Goal: Information Seeking & Learning: Learn about a topic

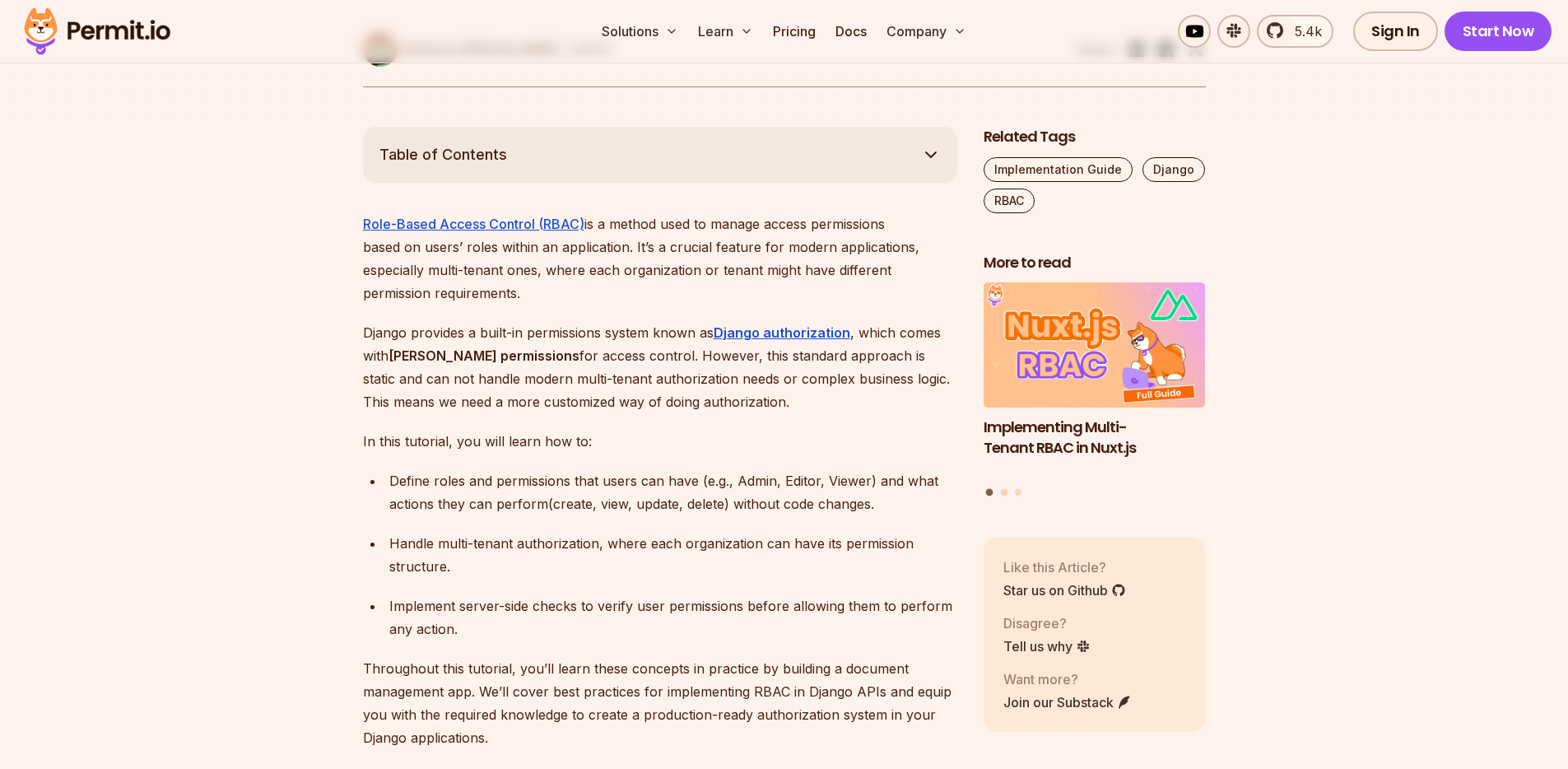
click at [1003, 490] on button "Go to slide 2" at bounding box center [1004, 492] width 7 height 7
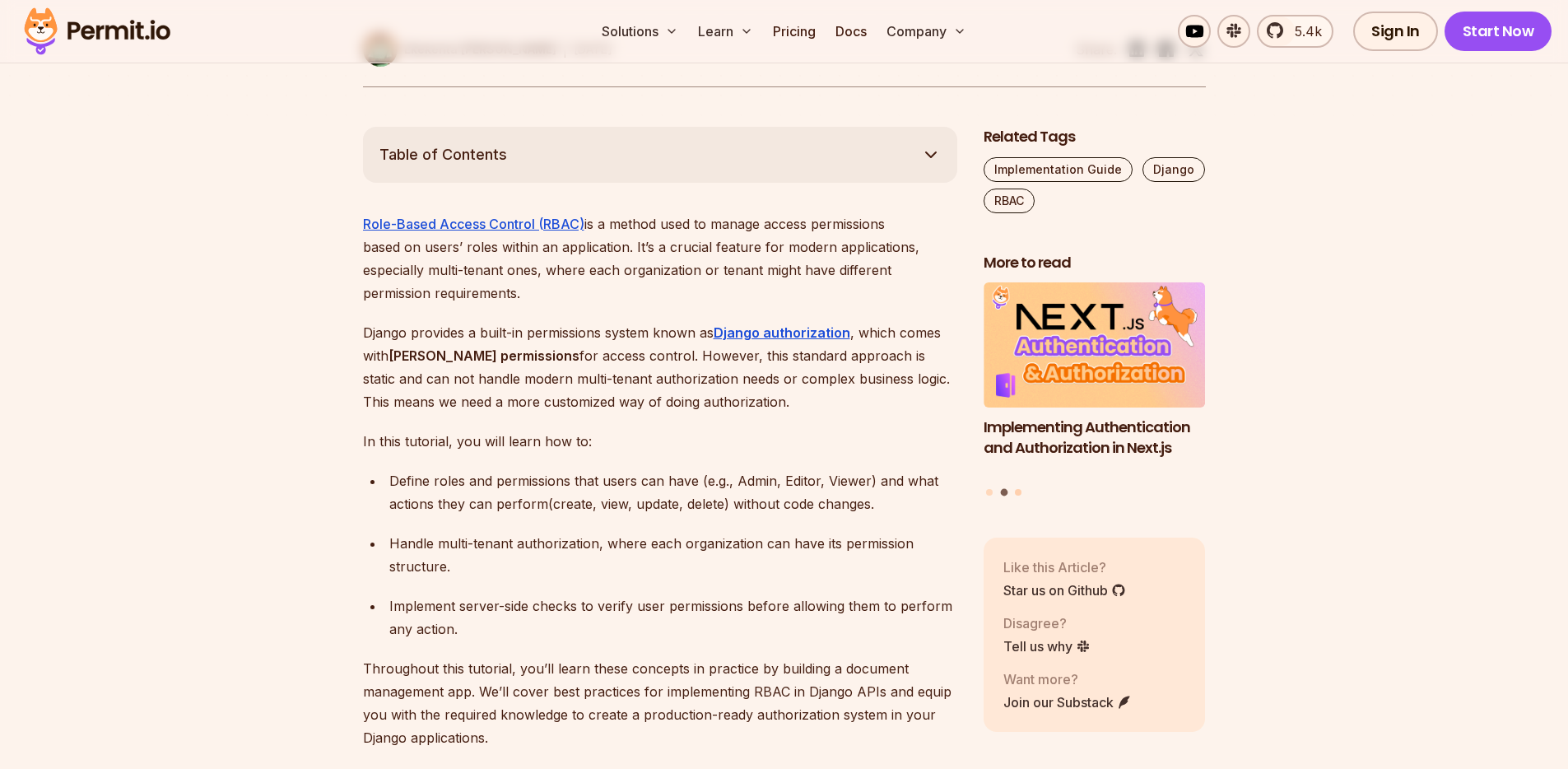
drag, startPoint x: 1023, startPoint y: 490, endPoint x: 1015, endPoint y: 494, distance: 8.9
click at [1022, 491] on div "Implementing Authentication and Authorization in Next.js Policy-Based Access Co…" at bounding box center [1094, 391] width 223 height 216
click at [1019, 494] on button "Go to slide 3" at bounding box center [1018, 492] width 7 height 7
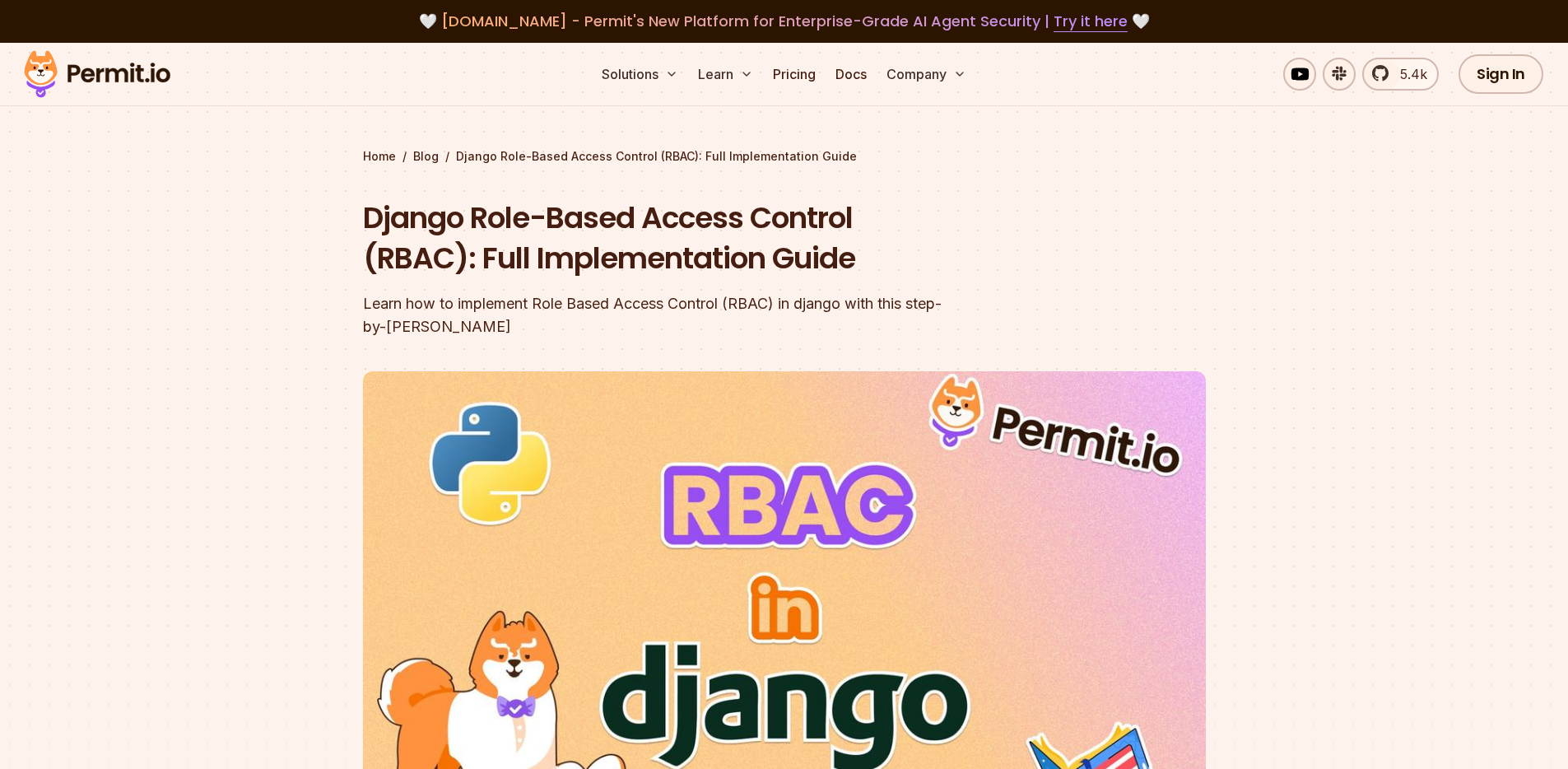
click at [1189, 87] on div "5.4k Sign In Start Now" at bounding box center [1400, 74] width 512 height 39
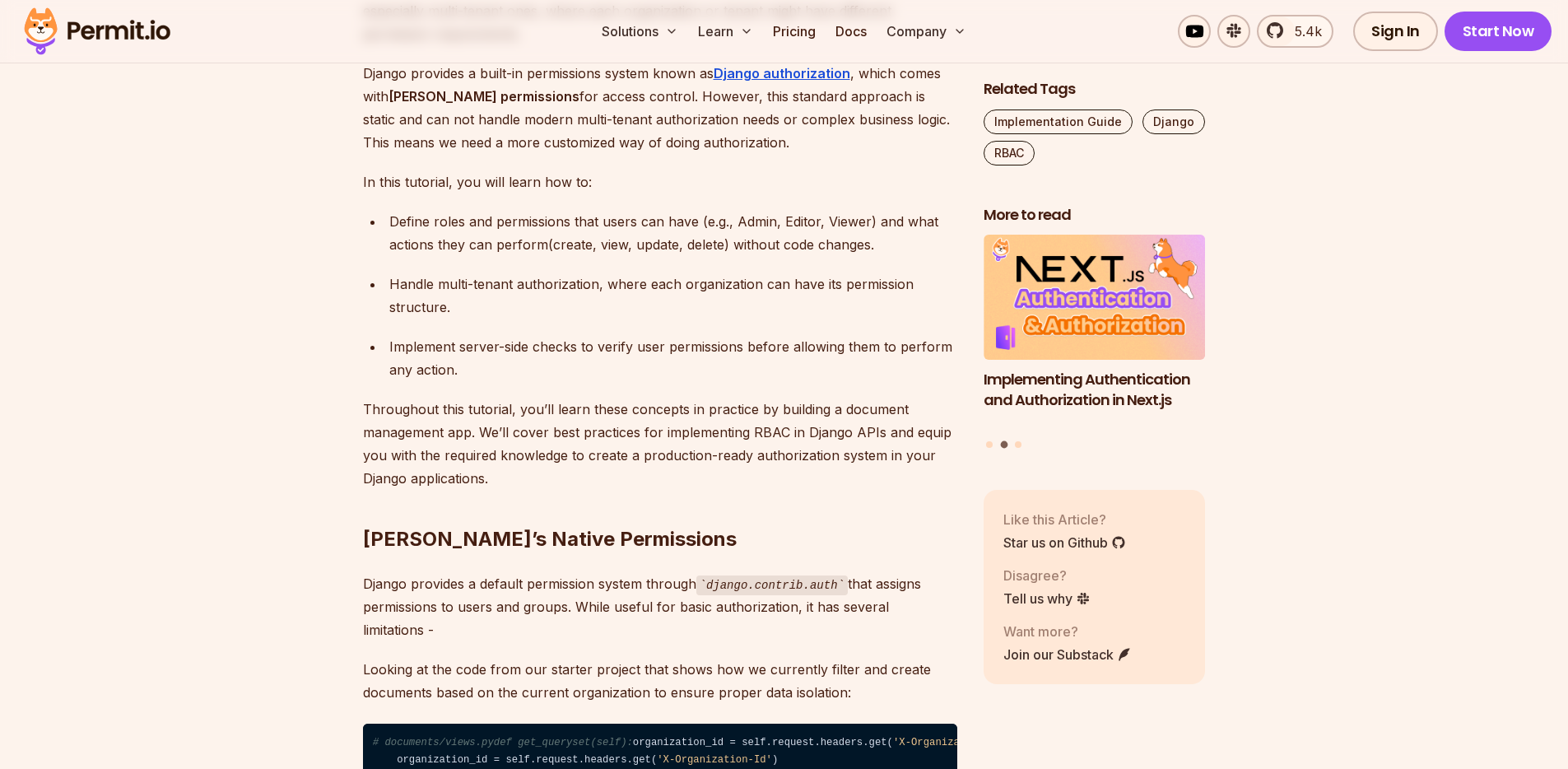
scroll to position [1126, 0]
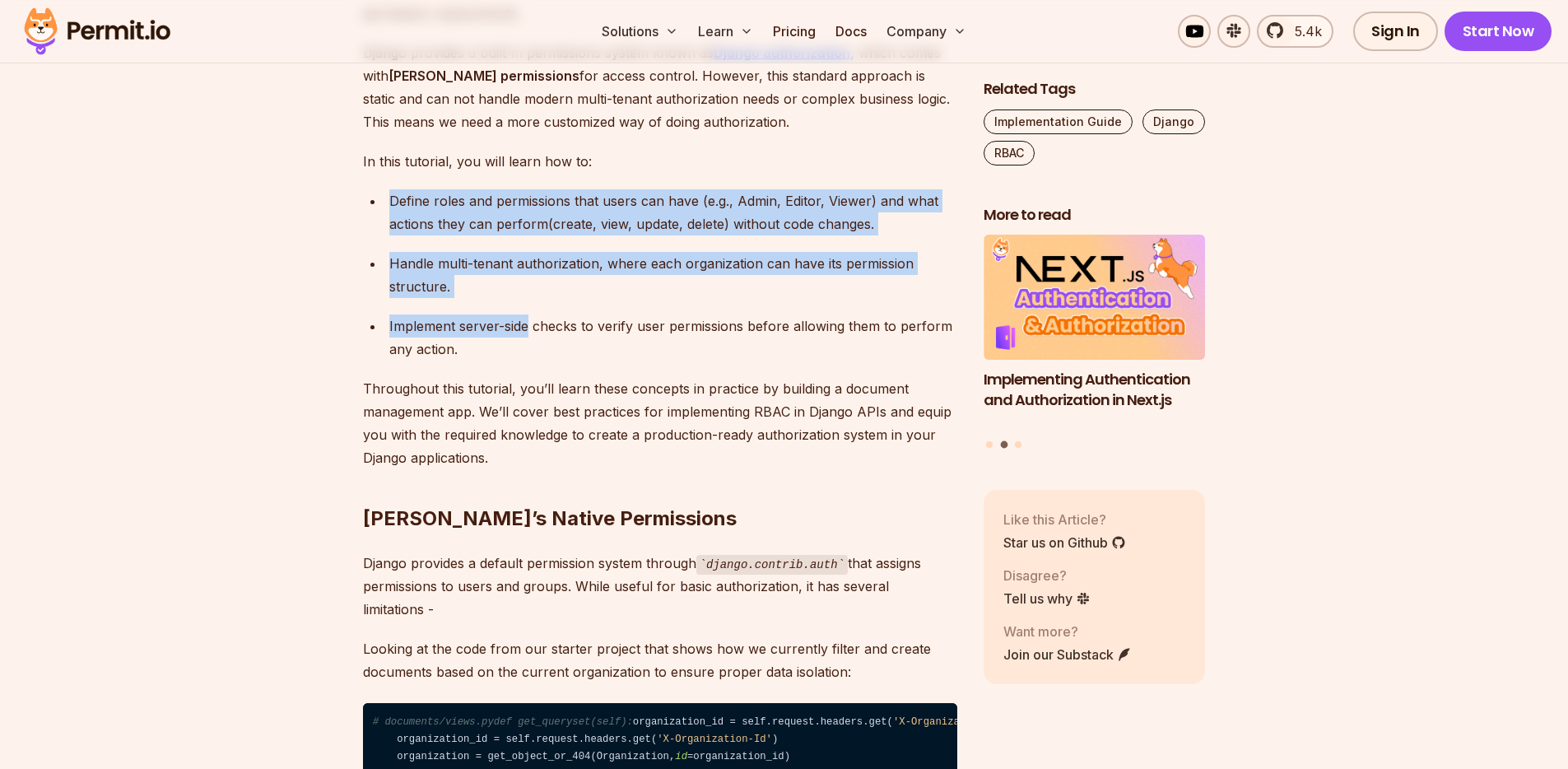
drag, startPoint x: 392, startPoint y: 175, endPoint x: 525, endPoint y: 315, distance: 193.1
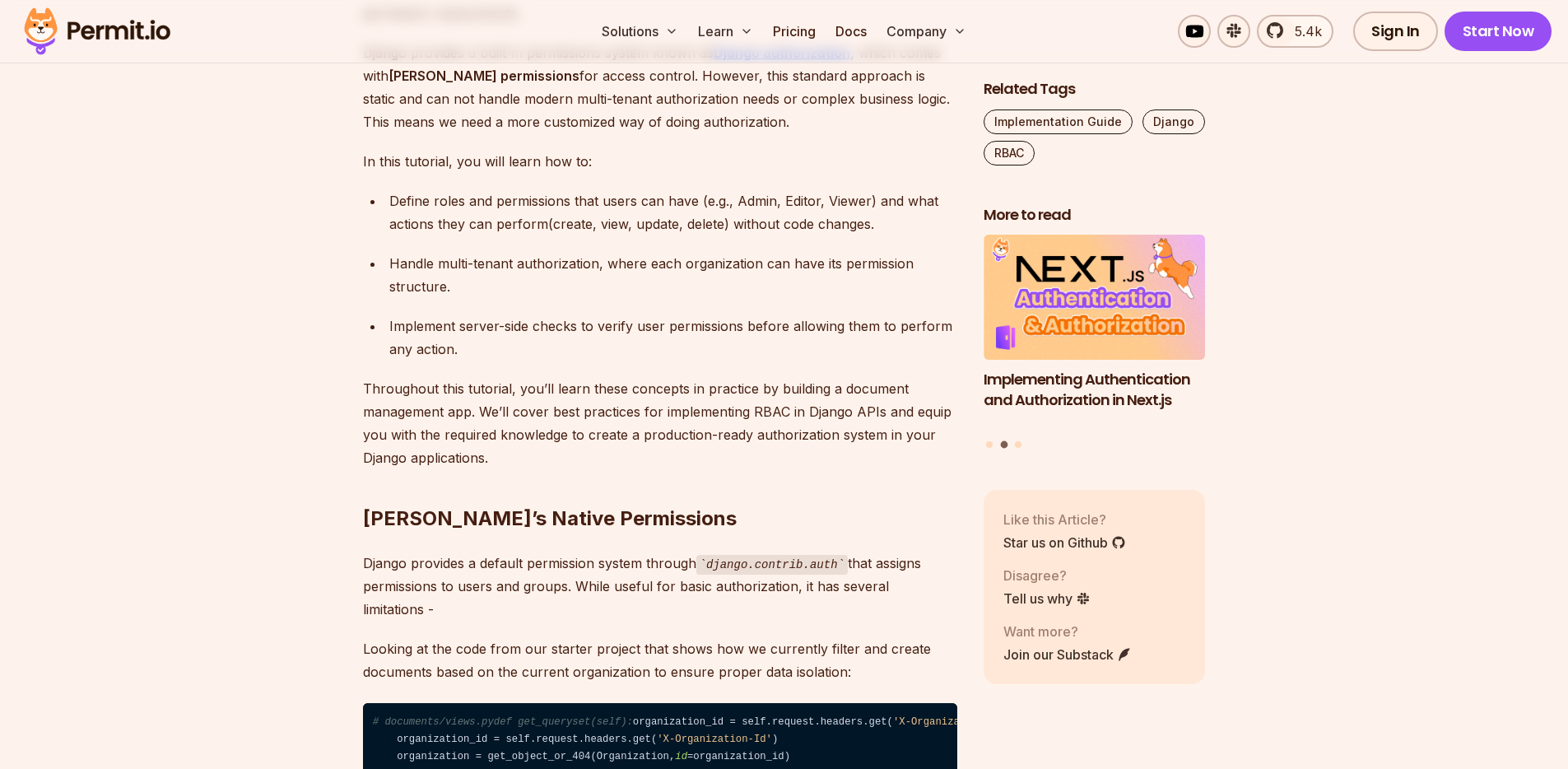
click at [769, 315] on div "Implement server-side checks to verify user permissions before allowing them to…" at bounding box center [673, 337] width 568 height 46
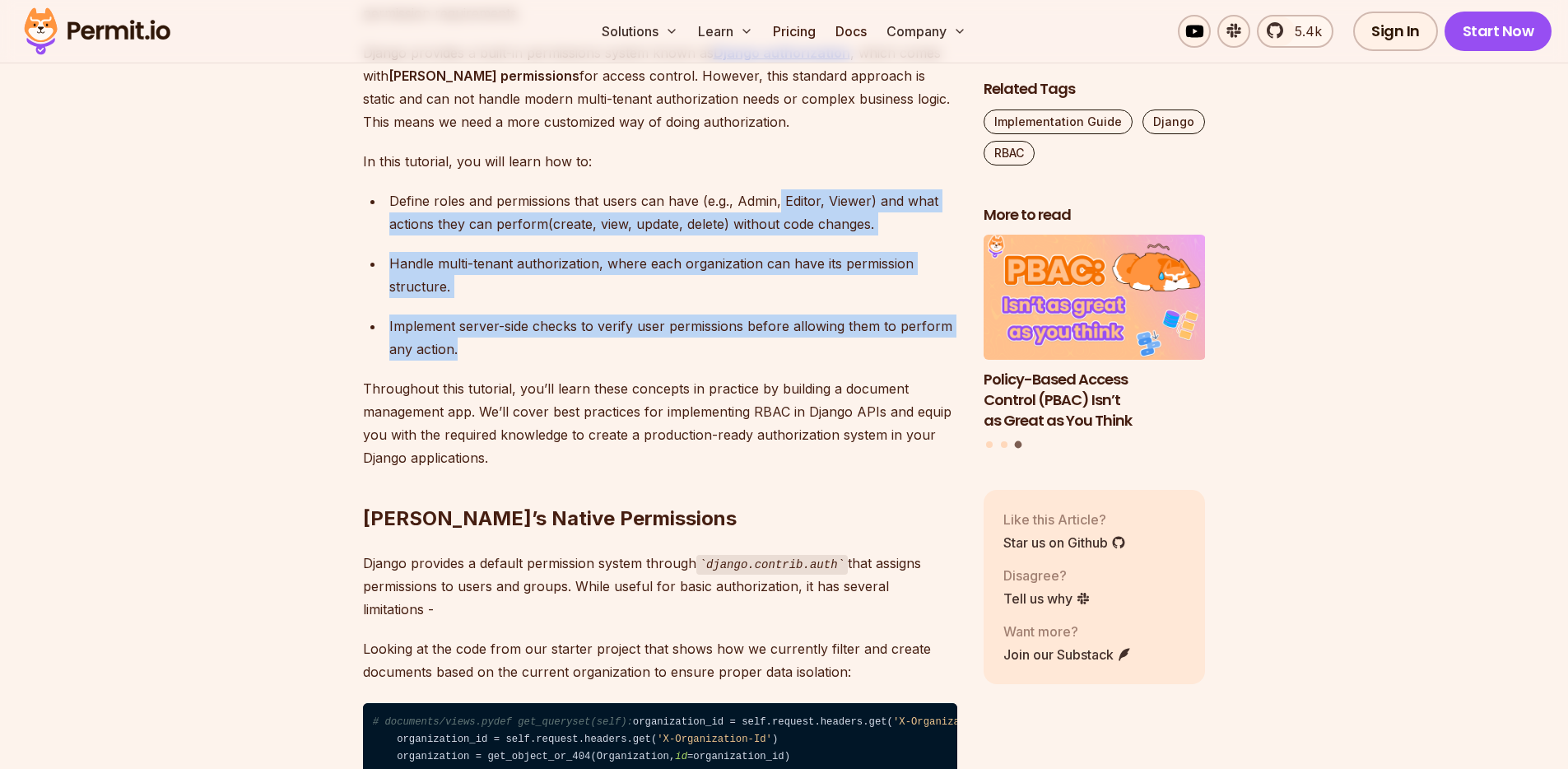
drag, startPoint x: 768, startPoint y: 329, endPoint x: 776, endPoint y: 168, distance: 161.2
click at [776, 190] on ul "Define roles and permissions that users can have (e.g., Admin, Editor, Viewer) …" at bounding box center [659, 275] width 594 height 171
click at [767, 315] on div "Implement server-side checks to verify user permissions before allowing them to…" at bounding box center [673, 337] width 568 height 46
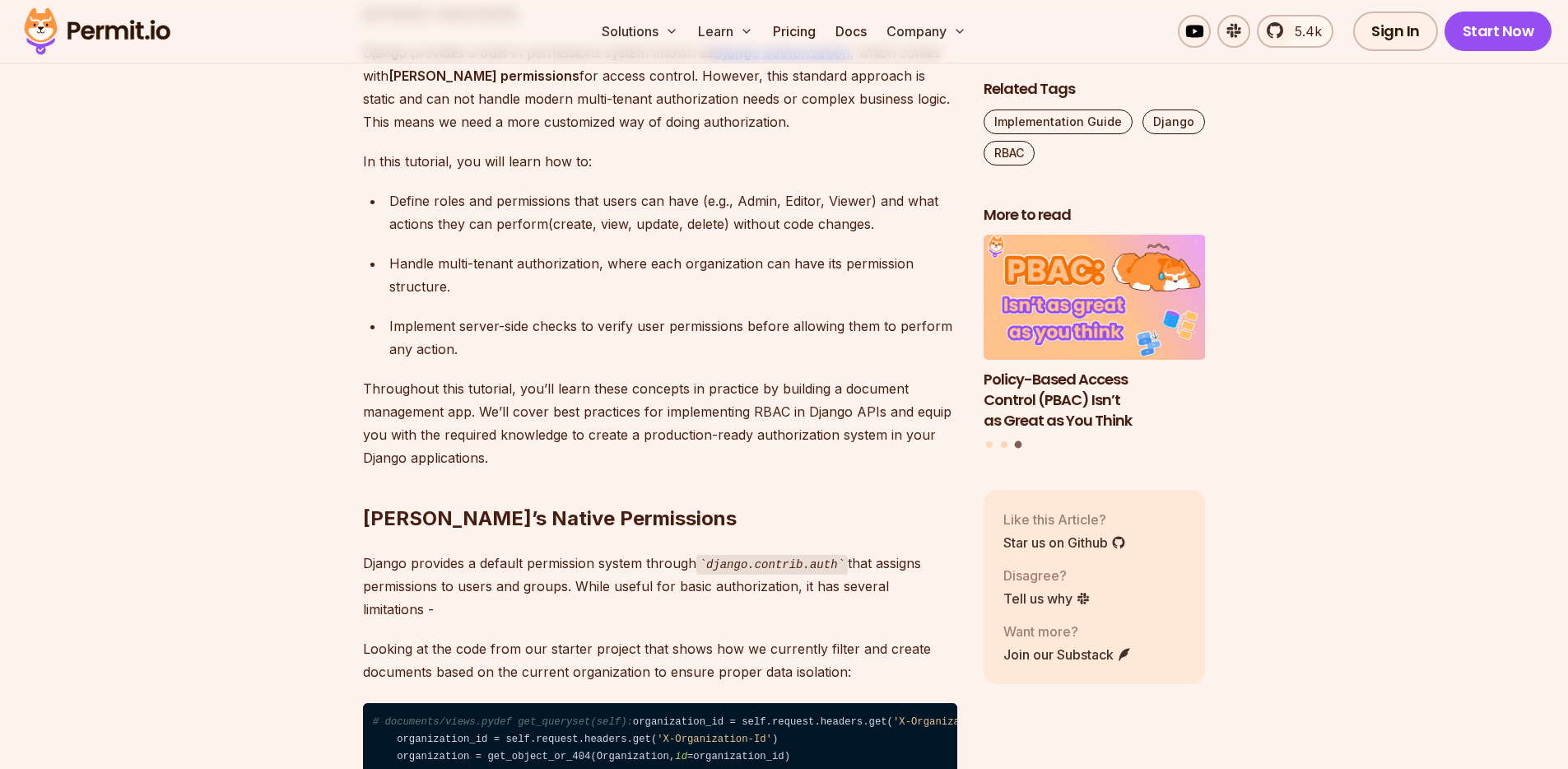
click at [767, 316] on div "Implement server-side checks to verify user permissions before allowing them to…" at bounding box center [673, 337] width 568 height 46
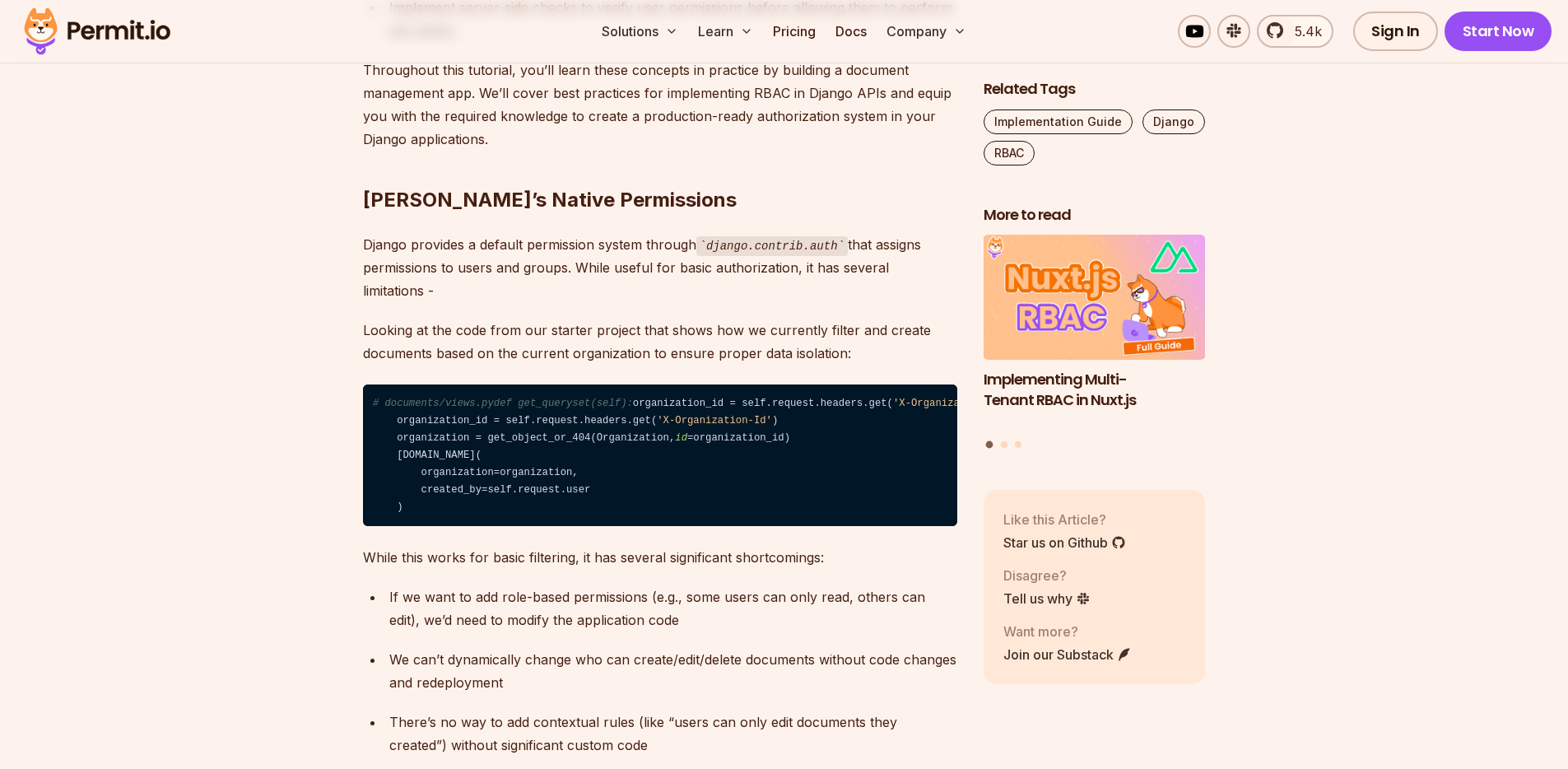
scroll to position [1449, 0]
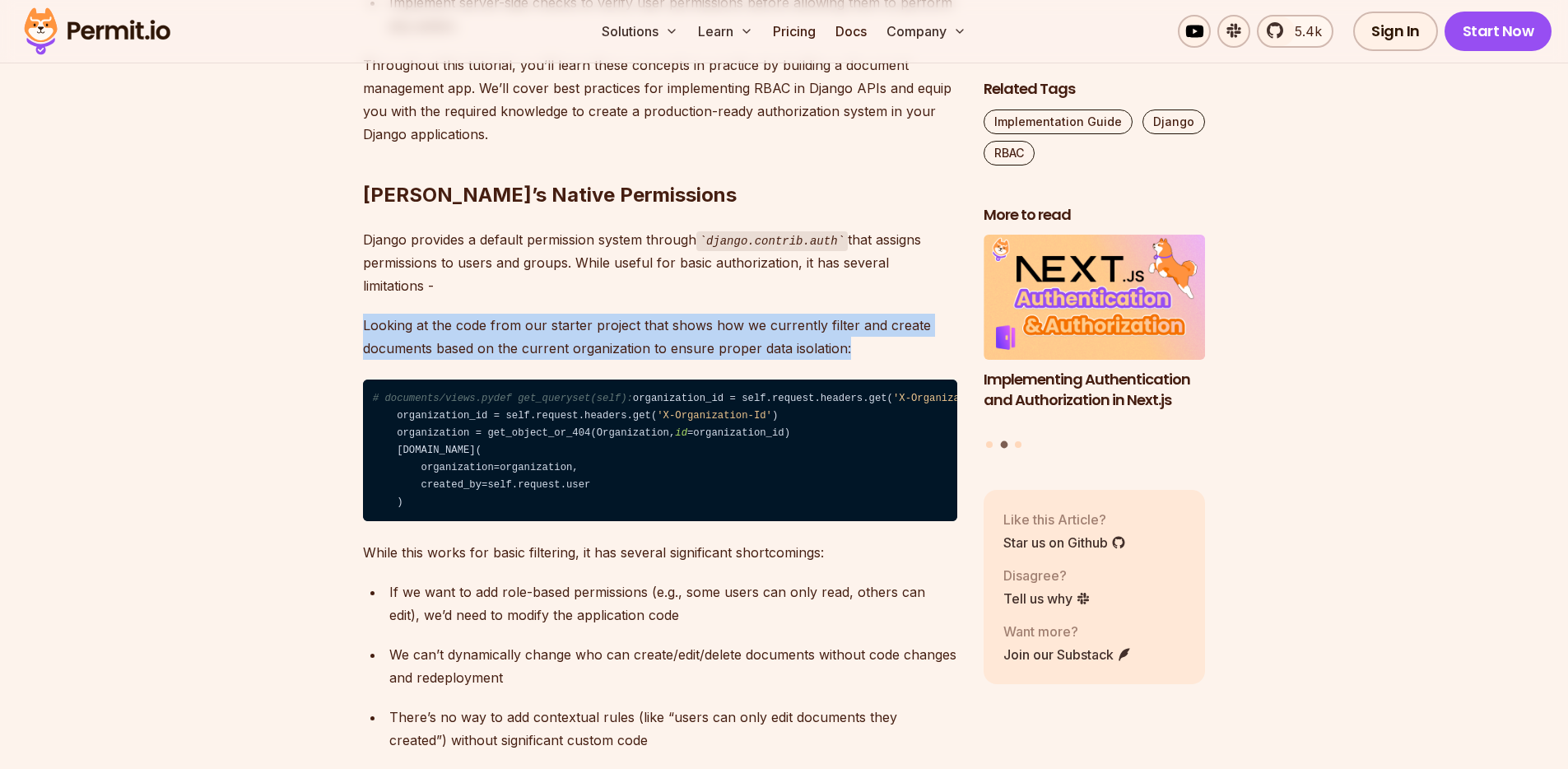
drag, startPoint x: 347, startPoint y: 301, endPoint x: 866, endPoint y: 330, distance: 519.8
click at [866, 330] on p "Looking at the code from our starter project that shows how we currently filter…" at bounding box center [659, 336] width 594 height 46
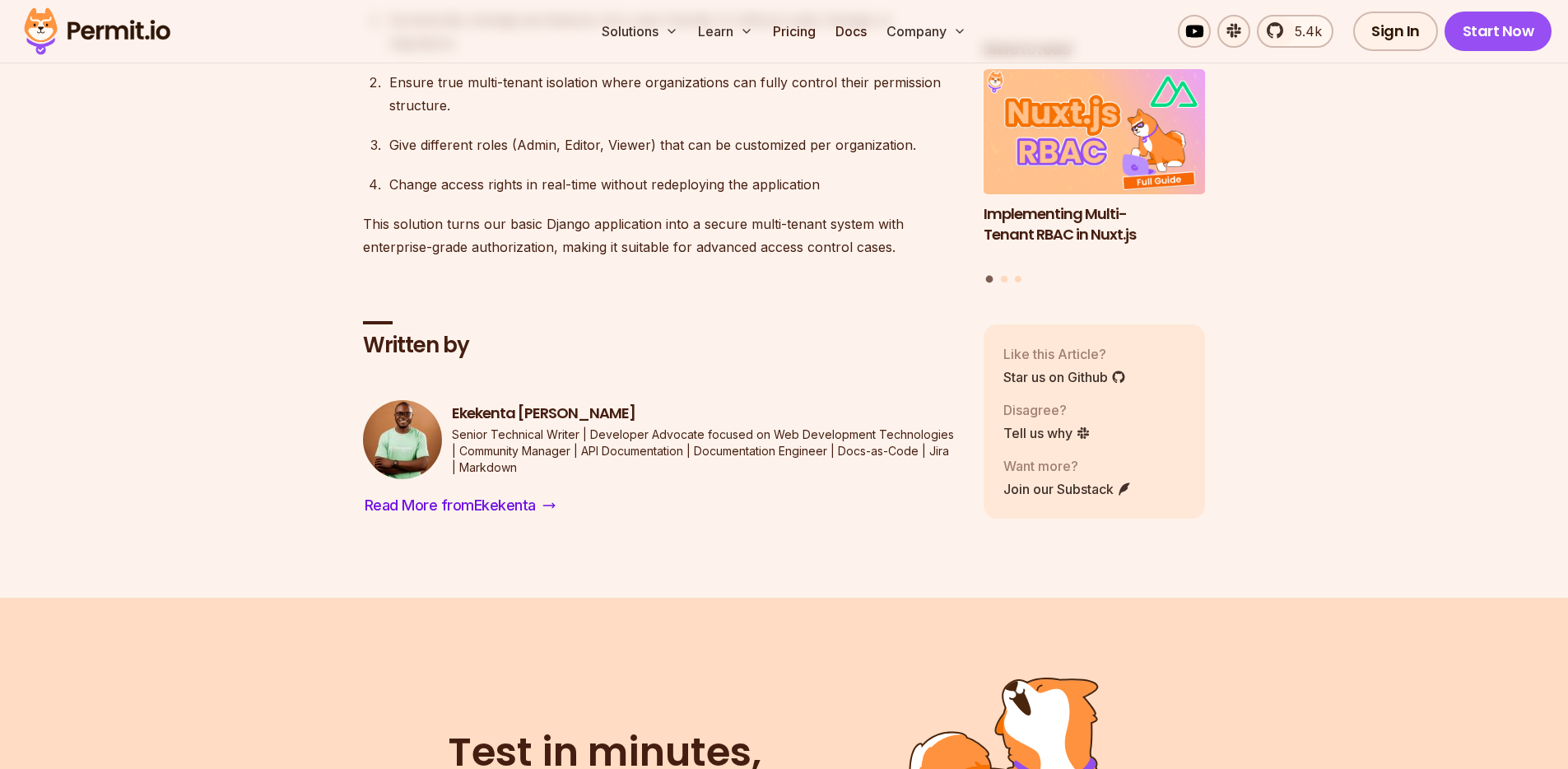
scroll to position [10218, 0]
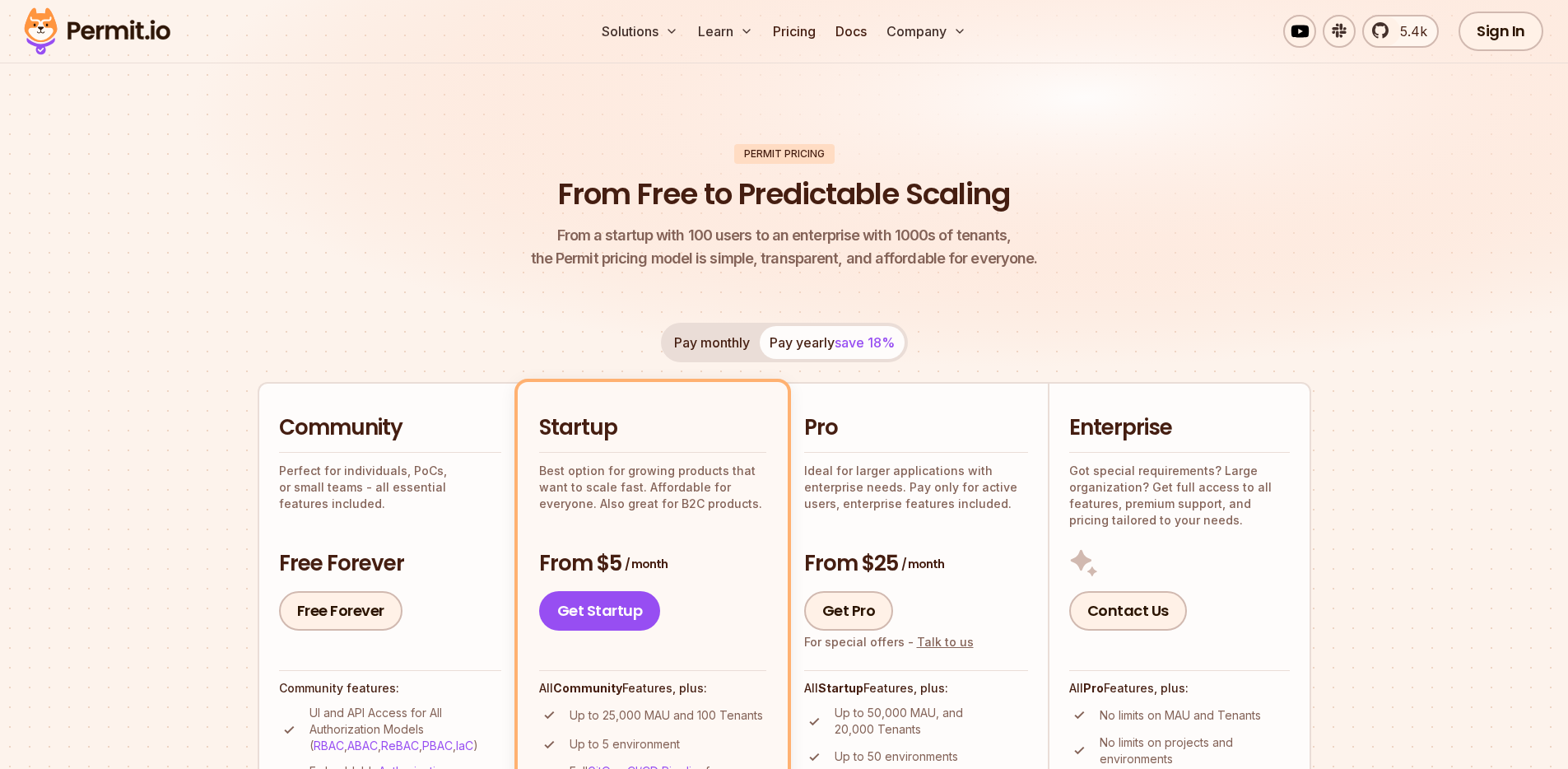
scroll to position [263, 0]
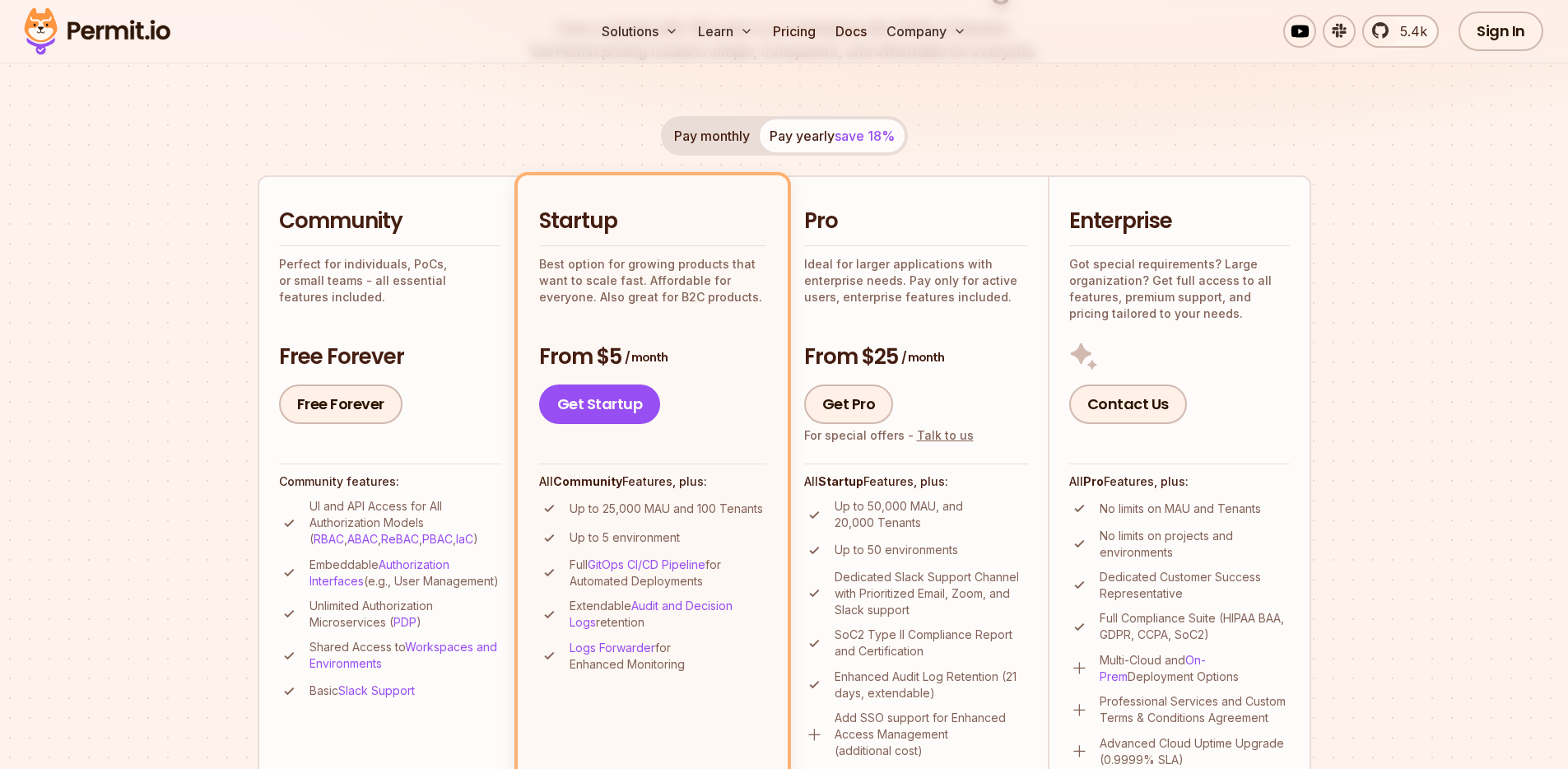
click at [1368, 269] on section "Permit Pricing From Free to Predictable Scaling From a startup with 100 users t…" at bounding box center [784, 669] width 1568 height 1781
click at [907, 217] on h2 "Pro" at bounding box center [915, 222] width 223 height 30
click at [909, 318] on div "Pro Ideal for larger applications with enterprise needs. Pay only for active us…" at bounding box center [915, 315] width 223 height 217
click at [910, 334] on div "Pro Ideal for larger applications with enterprise needs. Pay only for active us…" at bounding box center [915, 315] width 223 height 217
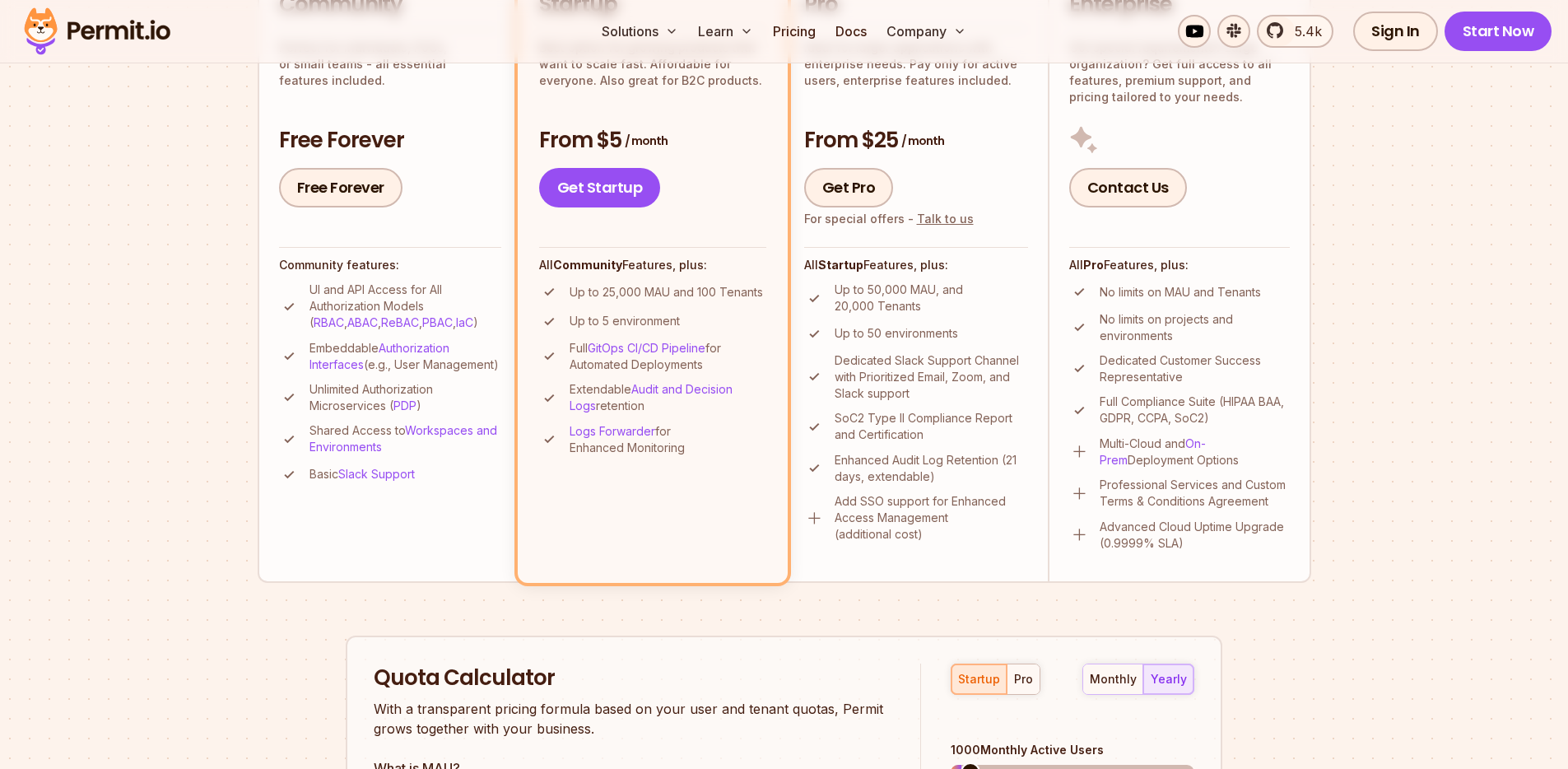
scroll to position [604, 0]
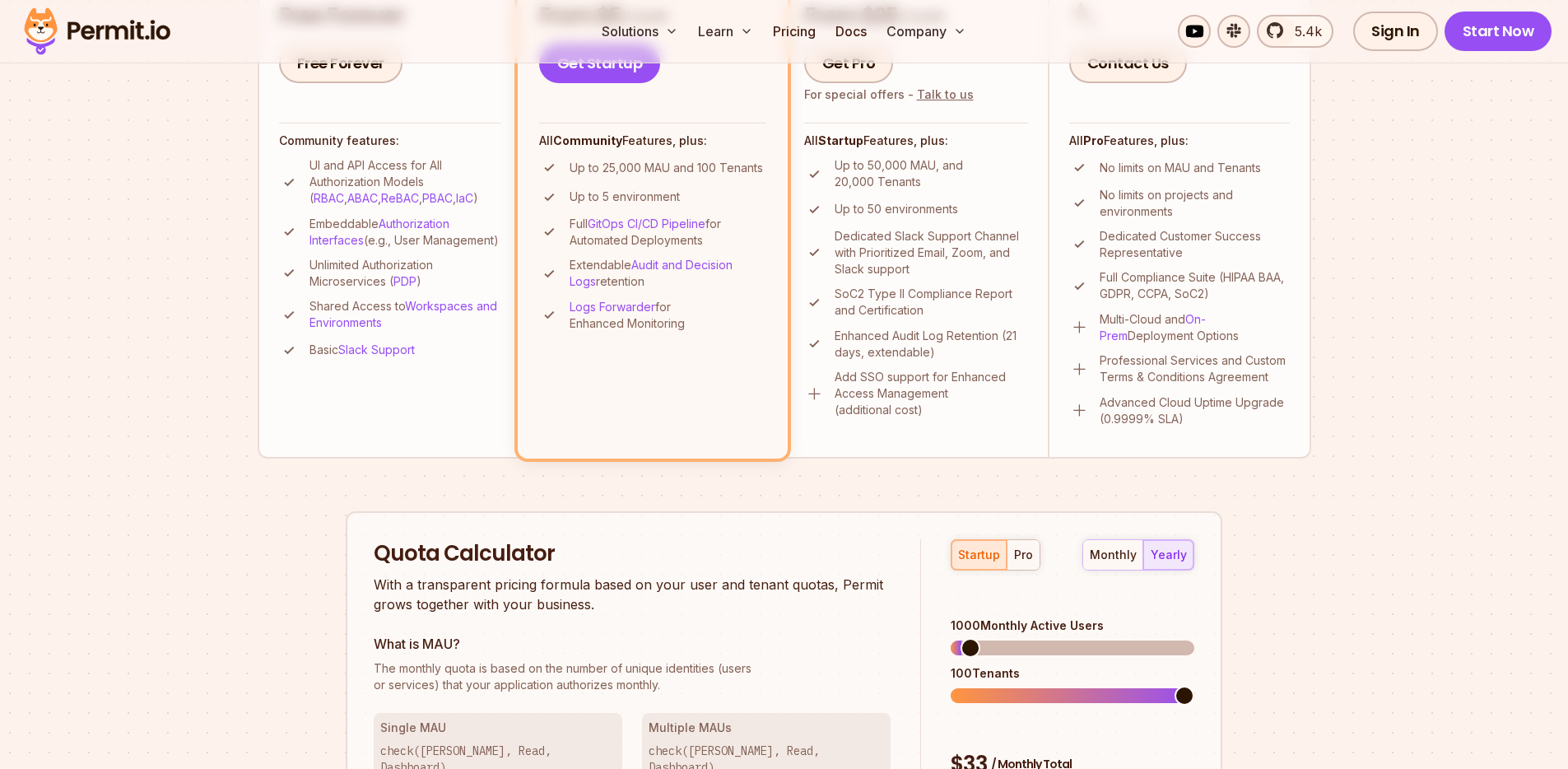
click at [909, 431] on li "Pro Ideal for larger applications with enterprise needs. Pay only for active us…" at bounding box center [915, 146] width 263 height 623
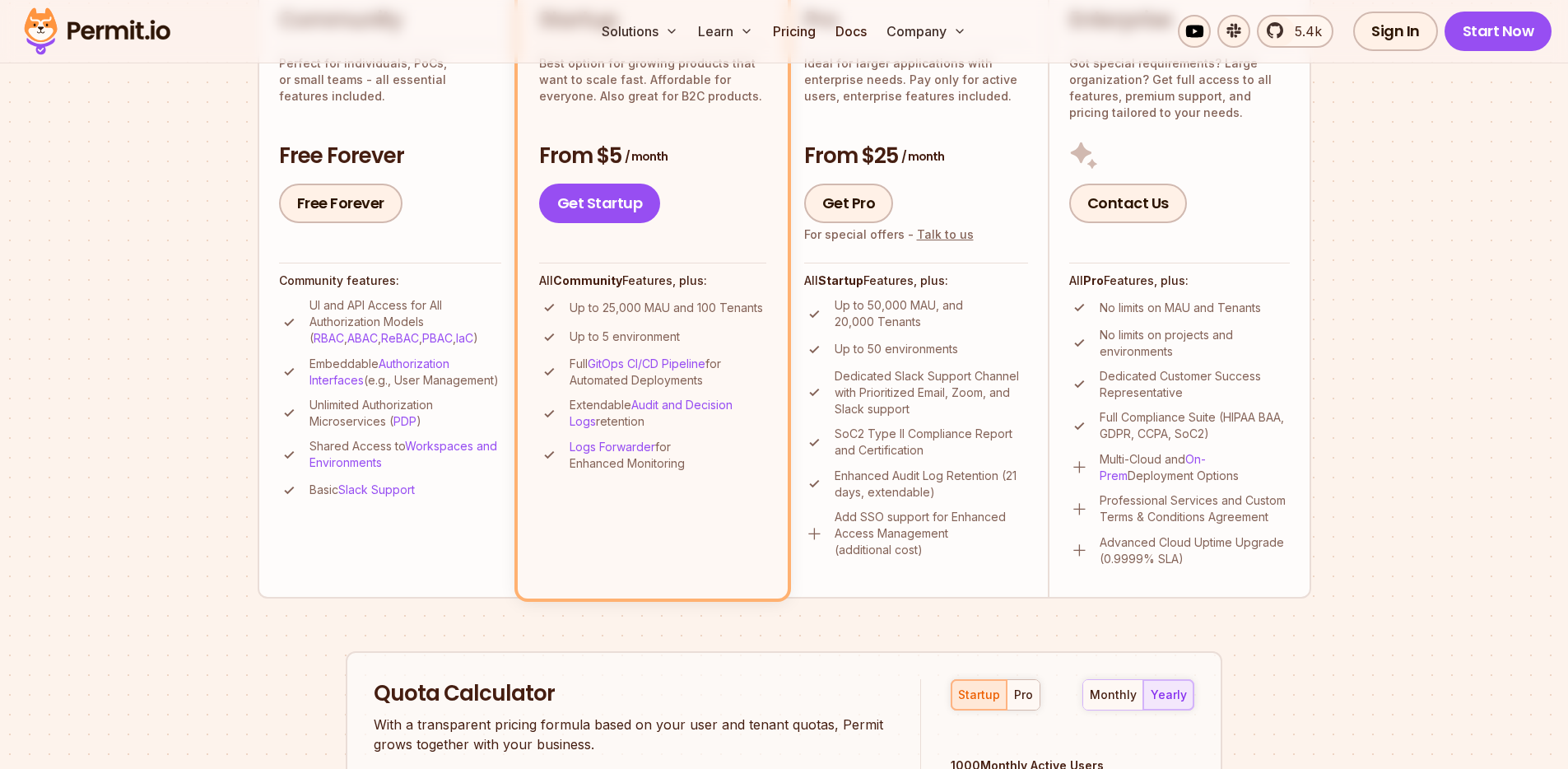
click at [903, 293] on div "All Startup Features, plus: Up to 50,000 MAU, and 20,000 Tenants Up to 50 envir…" at bounding box center [915, 410] width 223 height 296
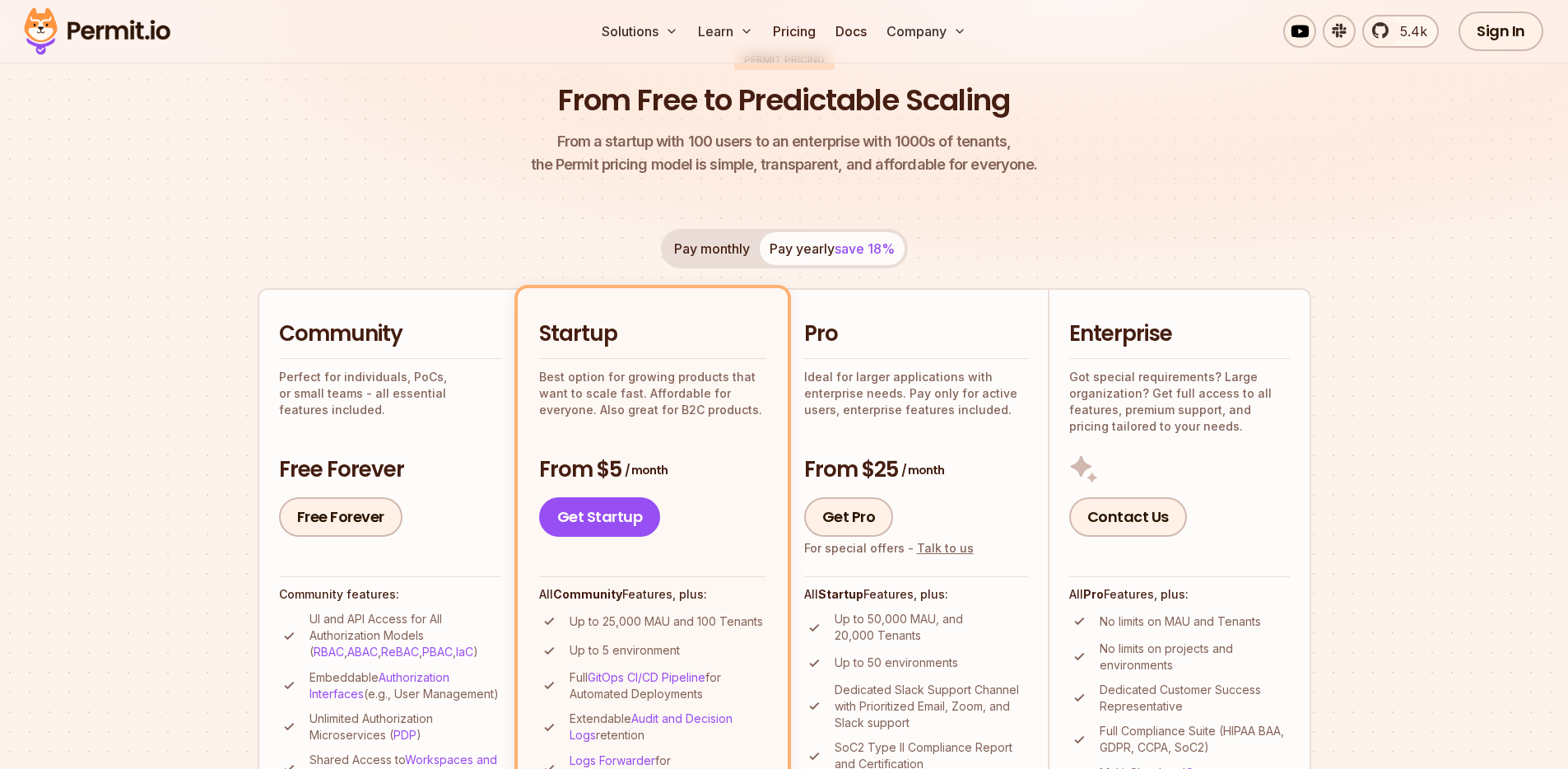
click at [922, 346] on h2 "Pro" at bounding box center [915, 334] width 223 height 30
click at [1176, 334] on h2 "Enterprise" at bounding box center [1178, 334] width 221 height 30
click at [730, 243] on button "Pay monthly" at bounding box center [712, 248] width 96 height 33
click at [846, 247] on span "save 18%" at bounding box center [865, 249] width 60 height 17
click at [695, 239] on button "Pay monthly" at bounding box center [712, 248] width 96 height 33
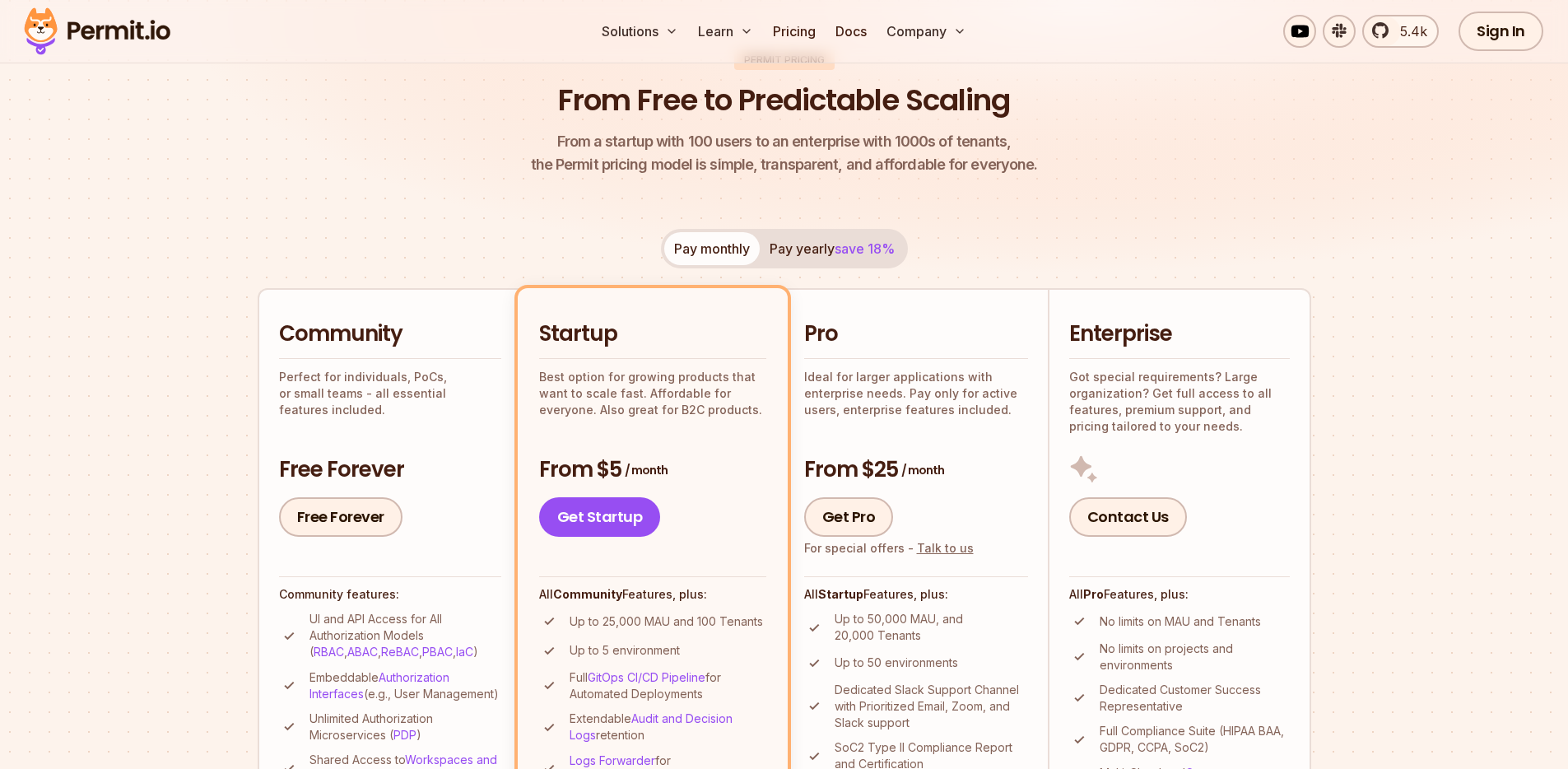
click at [804, 248] on button "Pay yearly save 18%" at bounding box center [832, 248] width 145 height 33
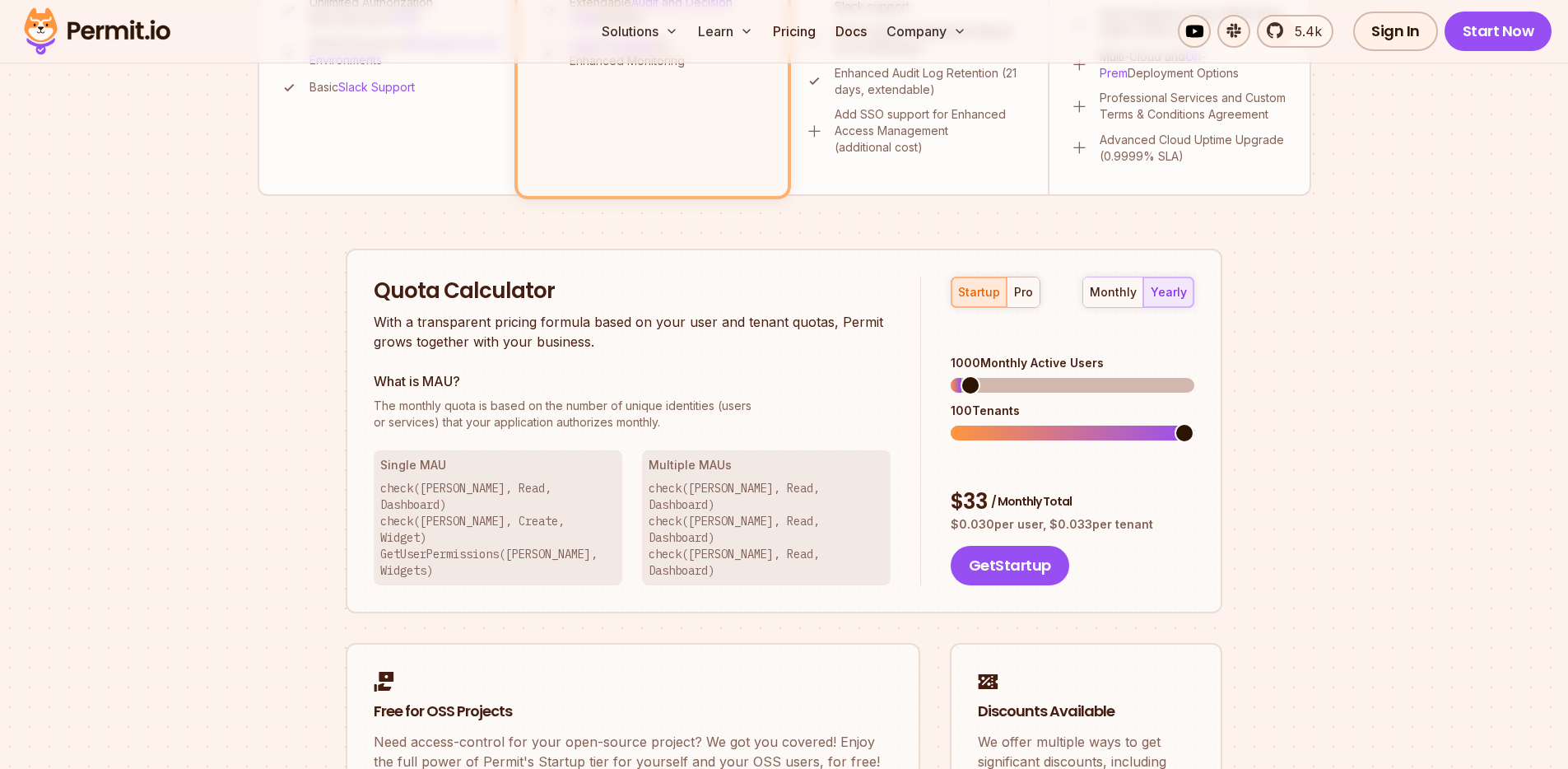
scroll to position [869, 0]
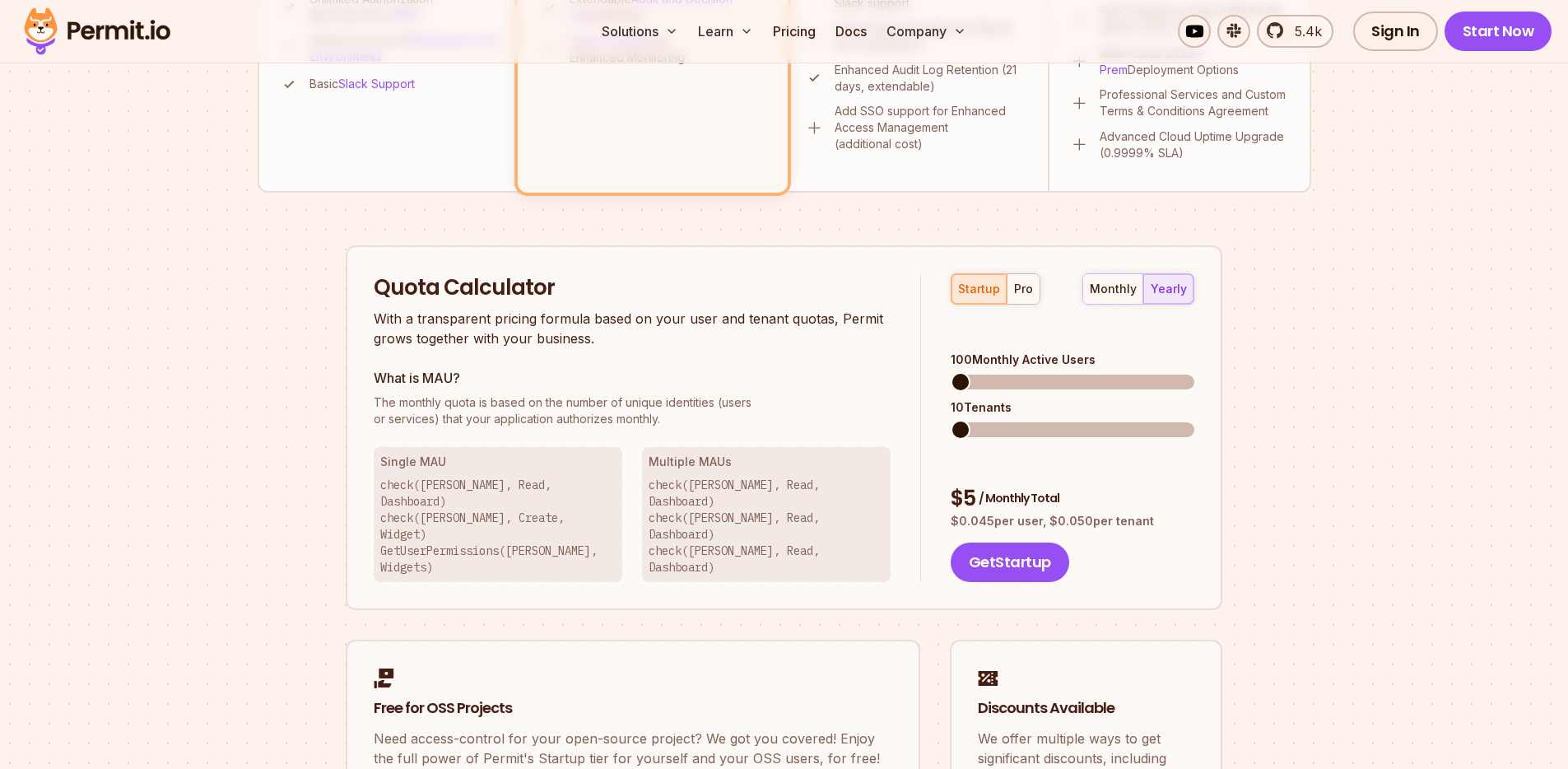
click at [950, 372] on span at bounding box center [960, 381] width 20 height 20
click at [986, 372] on span at bounding box center [992, 381] width 20 height 20
click at [1081, 420] on span at bounding box center [1084, 429] width 20 height 20
click at [1050, 420] on span at bounding box center [1059, 429] width 20 height 20
click at [950, 420] on span at bounding box center [960, 429] width 20 height 20
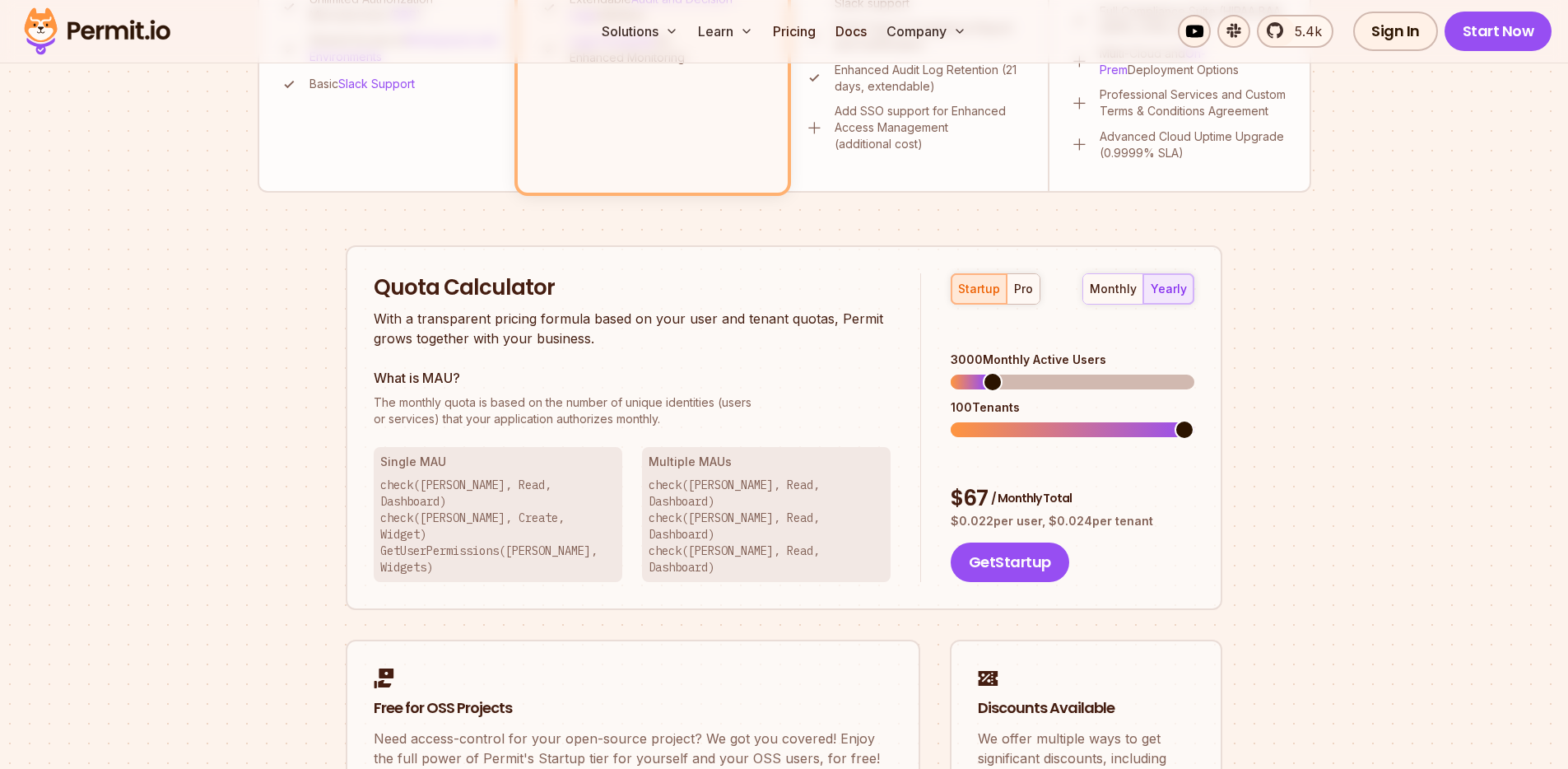
click at [1194, 420] on span at bounding box center [1184, 429] width 20 height 20
click at [1020, 293] on div "pro" at bounding box center [1023, 289] width 19 height 17
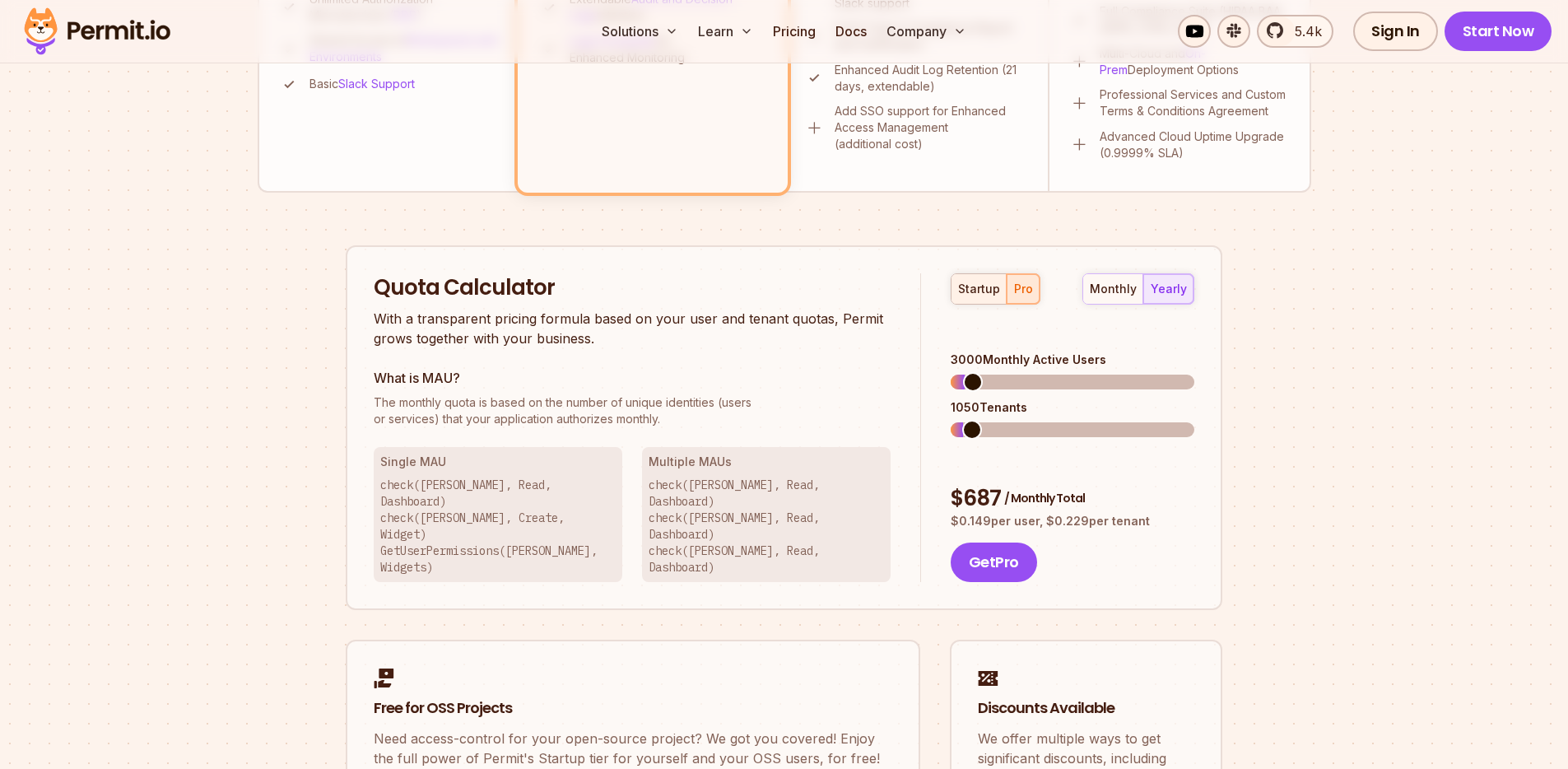
click at [971, 297] on button "startup" at bounding box center [978, 289] width 55 height 30
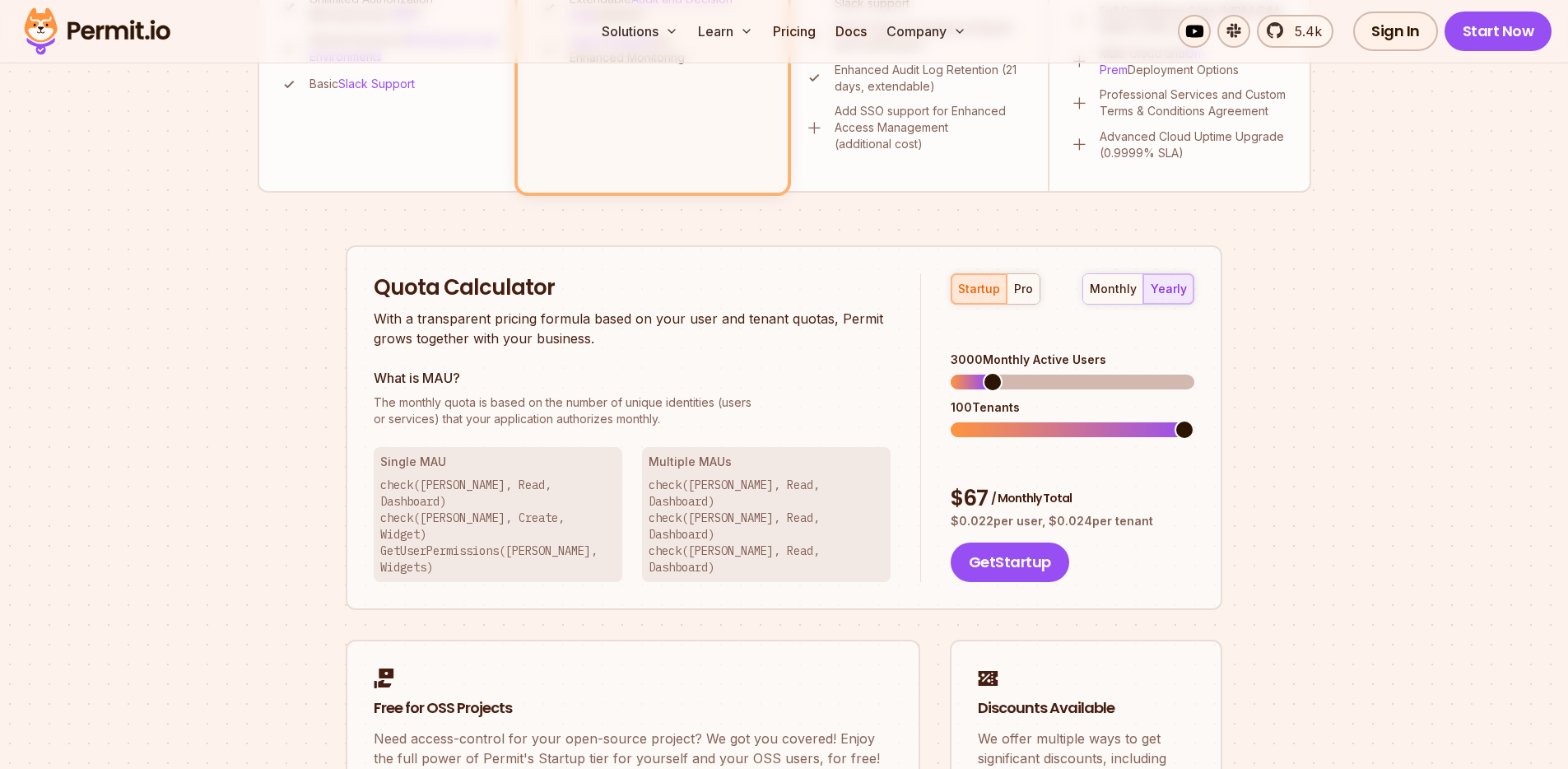
click at [965, 290] on div "startup pro" at bounding box center [995, 288] width 90 height 31
click at [1103, 295] on div "monthly" at bounding box center [1113, 289] width 47 height 17
click at [1171, 292] on div "yearly" at bounding box center [1168, 289] width 37 height 17
click at [1194, 372] on span at bounding box center [1184, 381] width 20 height 20
drag, startPoint x: 1152, startPoint y: 478, endPoint x: 954, endPoint y: 436, distance: 202.4
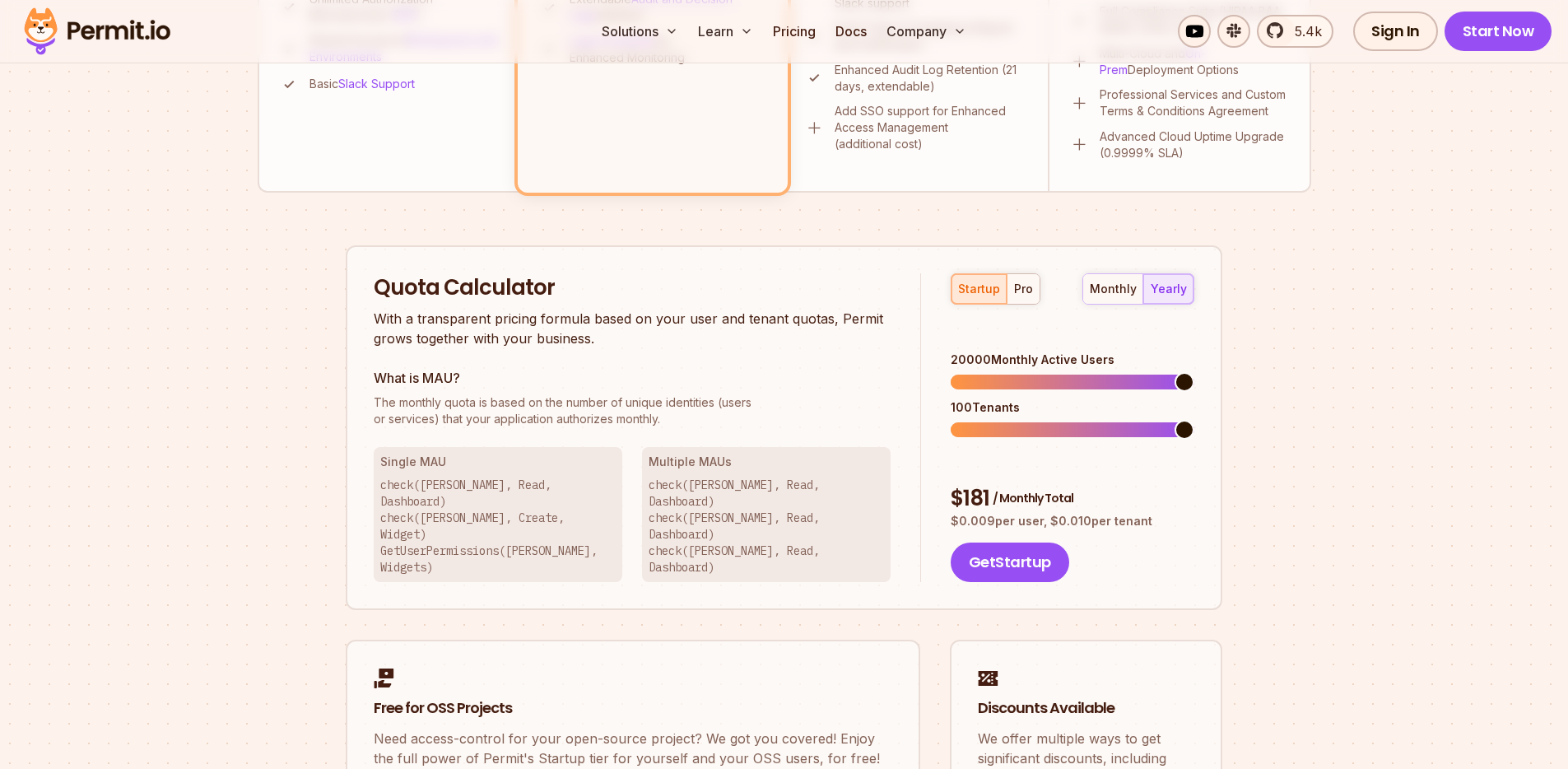
click at [954, 484] on div "$ 181 / Monthly Total $ 0.009 per user, $ 0.010 per tenant" at bounding box center [1071, 506] width 243 height 46
click at [929, 436] on div "startup pro monthly yearly 20000 Monthly Active Users 100 Tenants $ 181 / Month…" at bounding box center [1057, 428] width 273 height 310
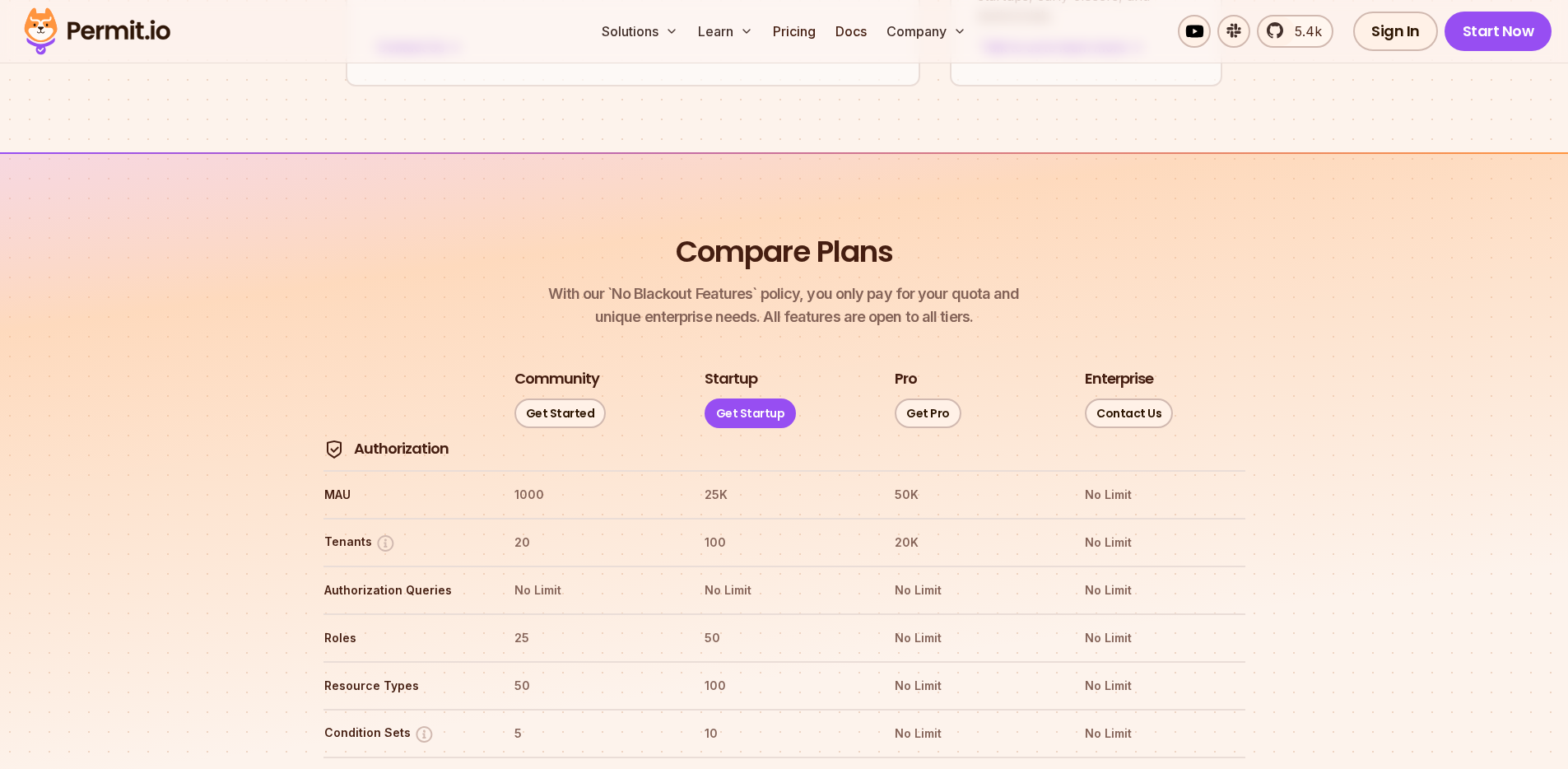
scroll to position [1893, 0]
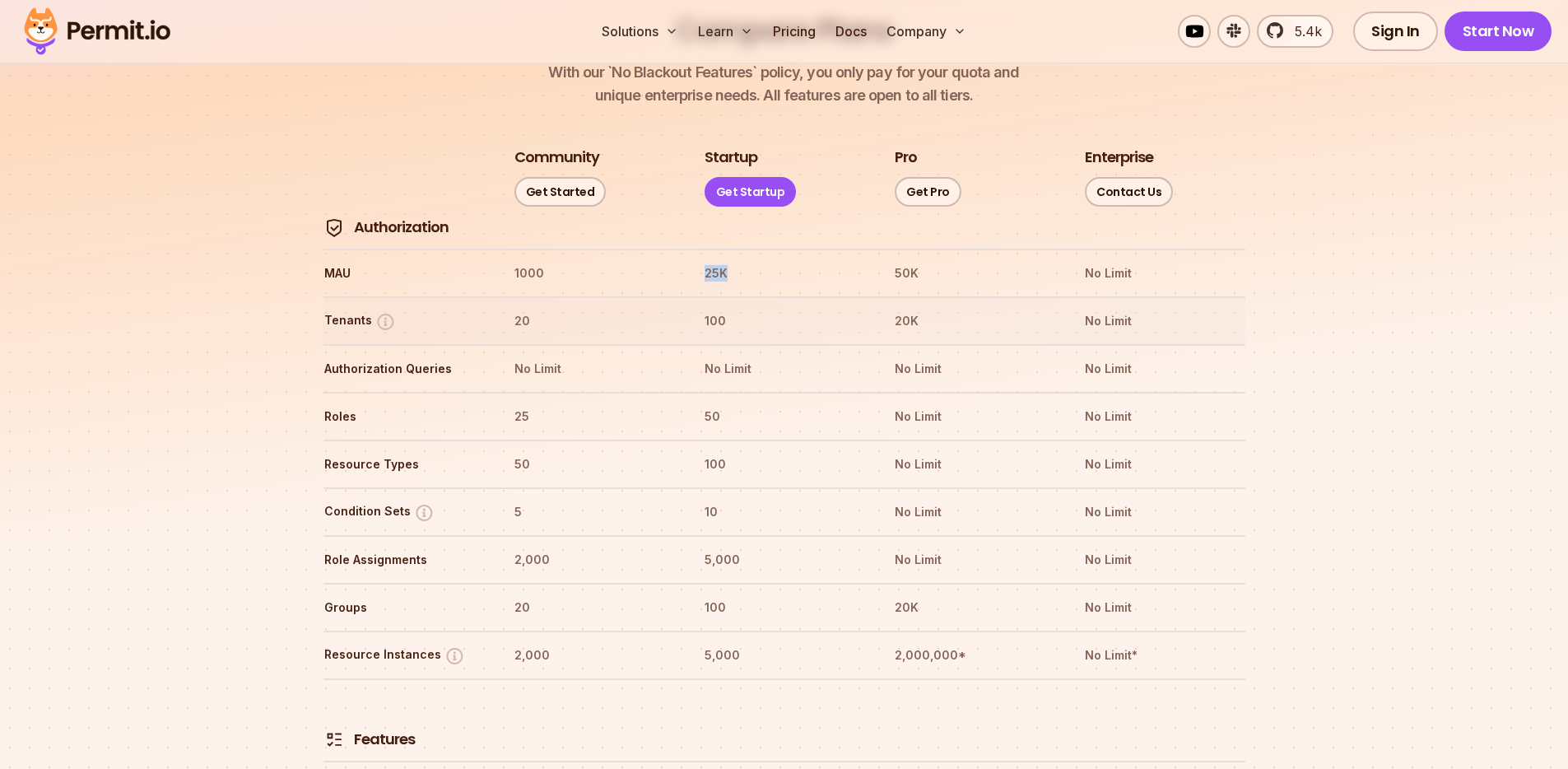
drag, startPoint x: 744, startPoint y: 236, endPoint x: 809, endPoint y: 247, distance: 65.9
click at [811, 297] on tr "Tenants 20 100 20K No Limit" at bounding box center [784, 320] width 922 height 48
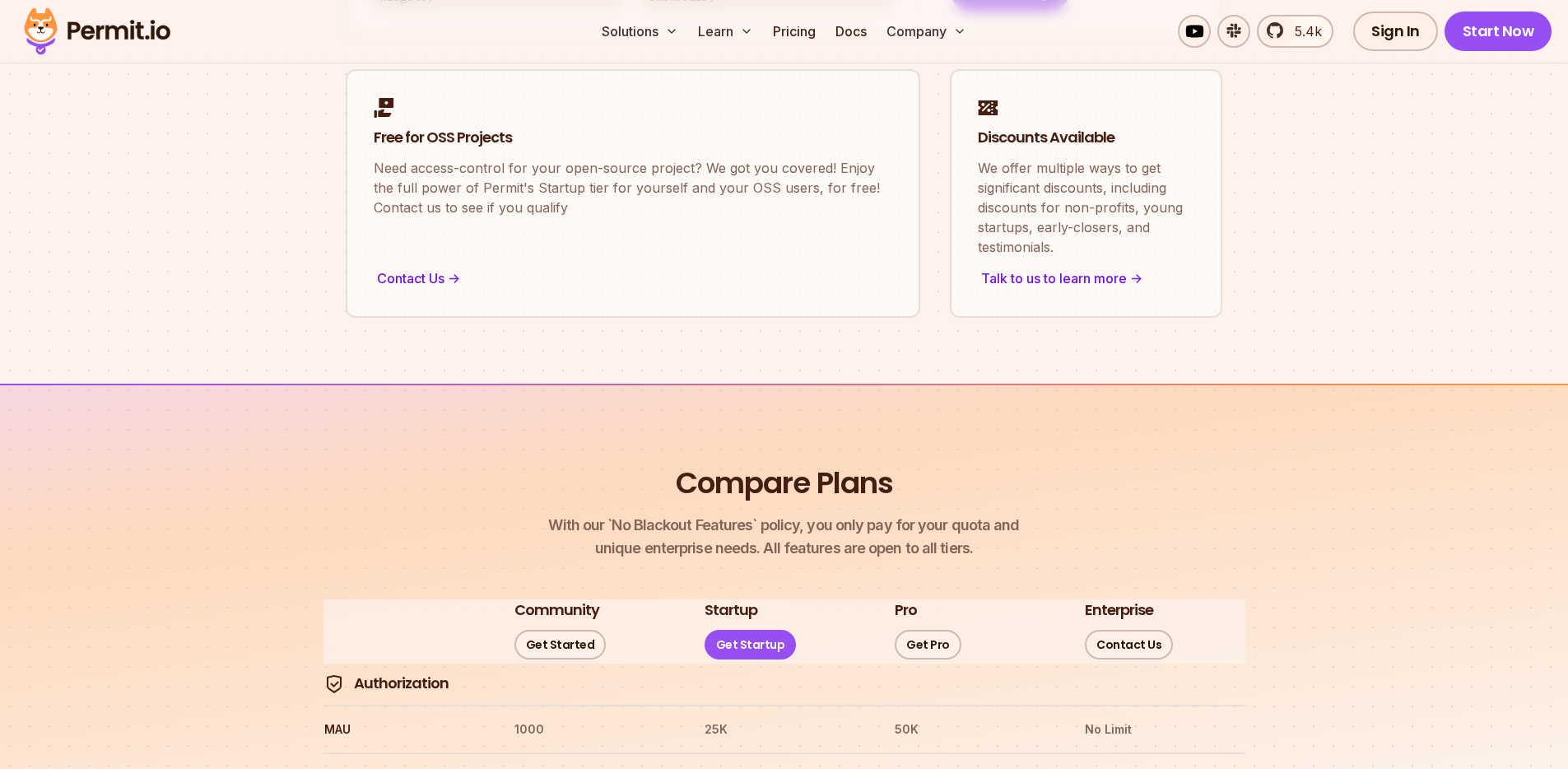
scroll to position [0, 0]
